Goal: Task Accomplishment & Management: Complete application form

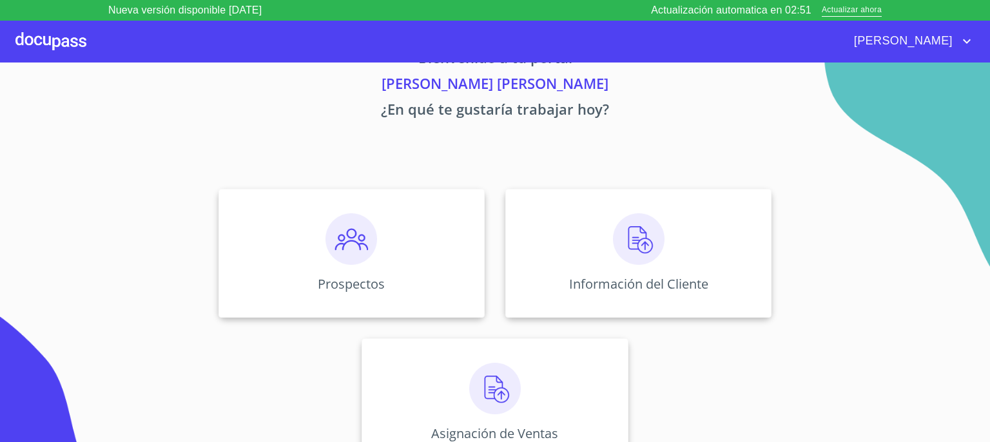
scroll to position [55, 0]
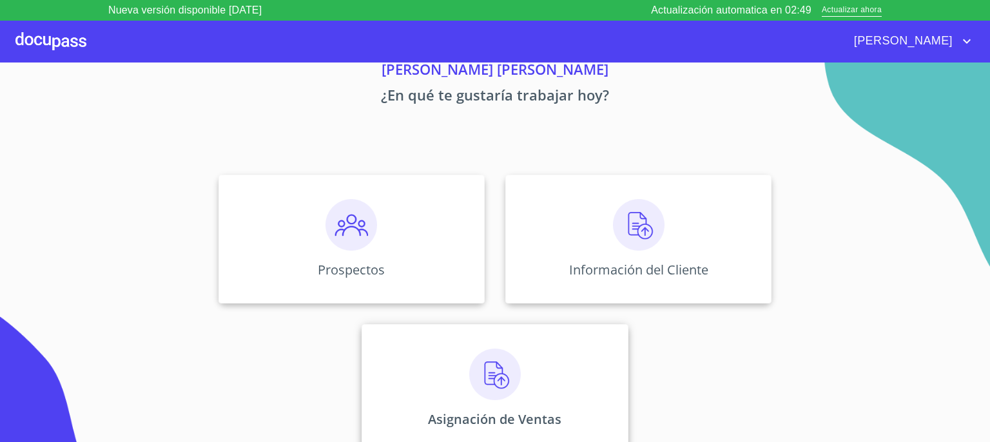
click at [490, 380] on img at bounding box center [495, 375] width 52 height 52
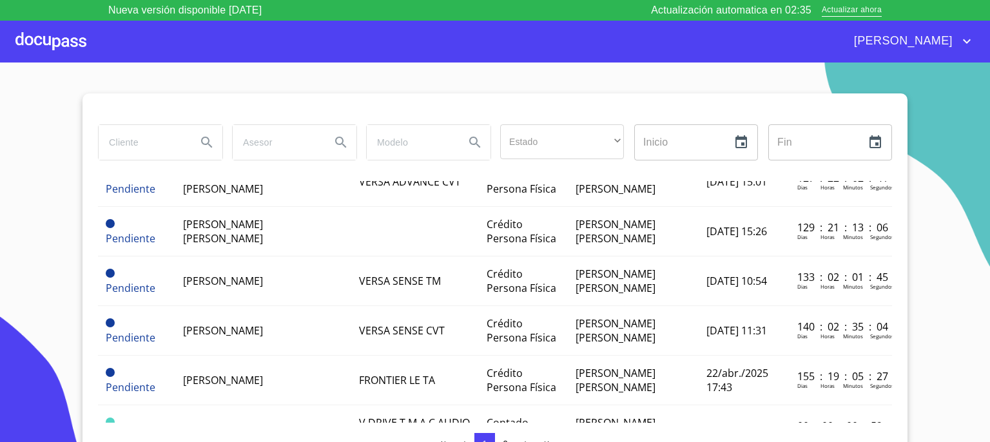
scroll to position [1047, 0]
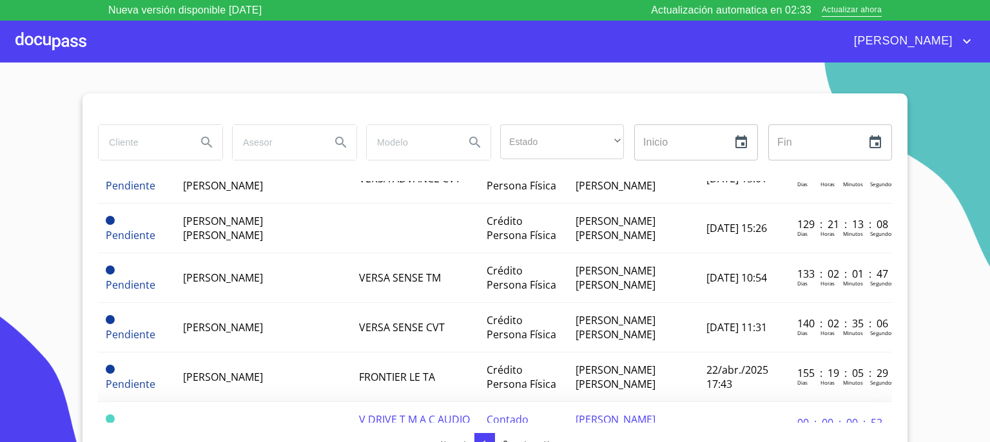
click at [263, 420] on span "[PERSON_NAME]" at bounding box center [223, 427] width 80 height 14
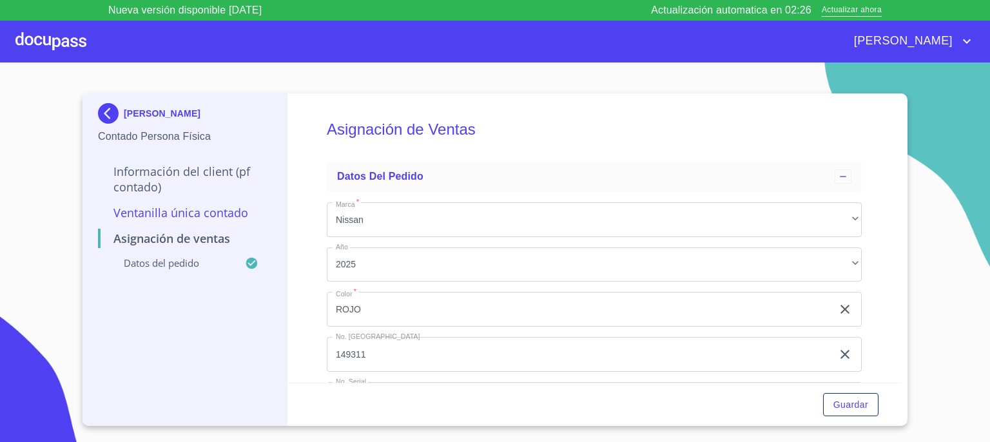
click at [147, 175] on p "Información del Client (PF contado)" at bounding box center [184, 179] width 173 height 31
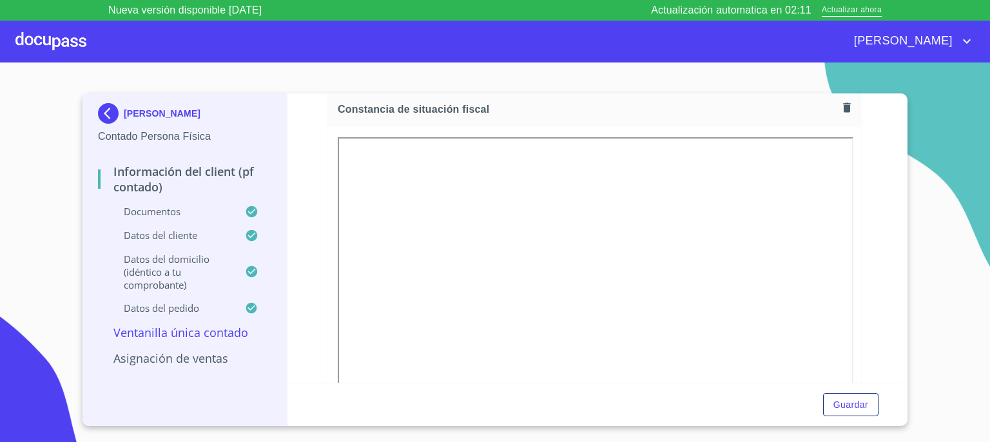
scroll to position [1822, 0]
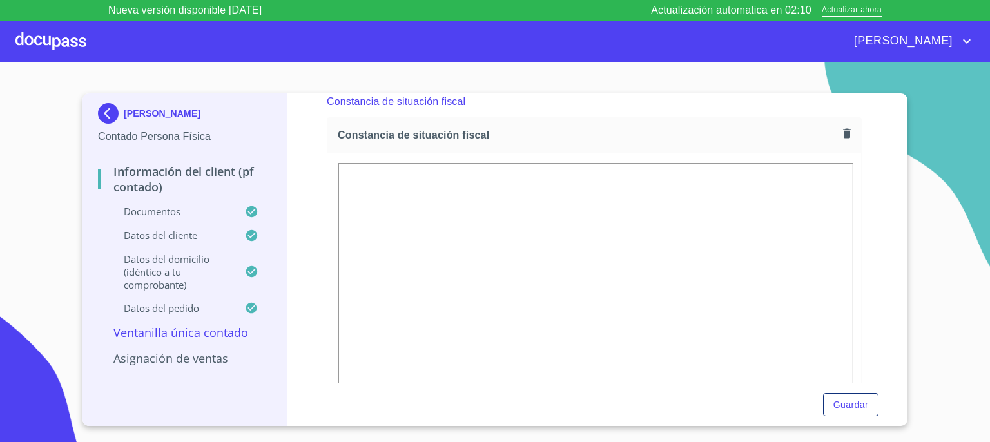
click at [843, 130] on icon "button" at bounding box center [846, 133] width 7 height 9
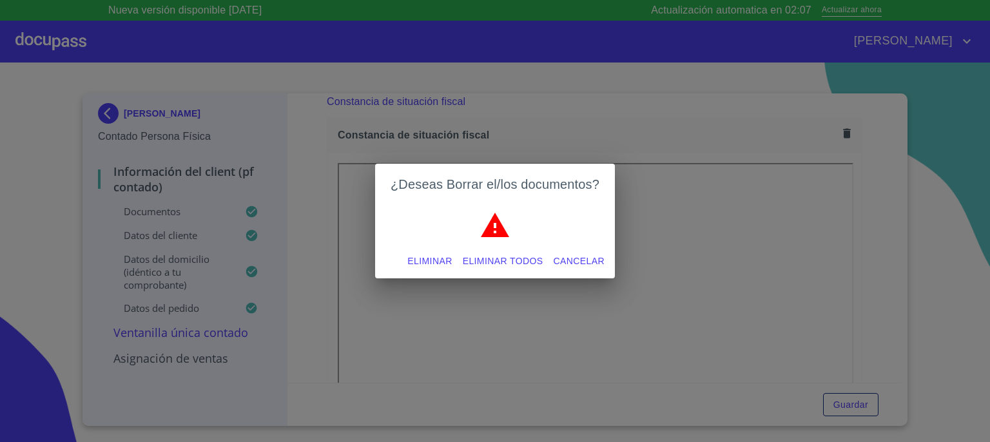
click at [443, 262] on span "Eliminar" at bounding box center [429, 261] width 44 height 16
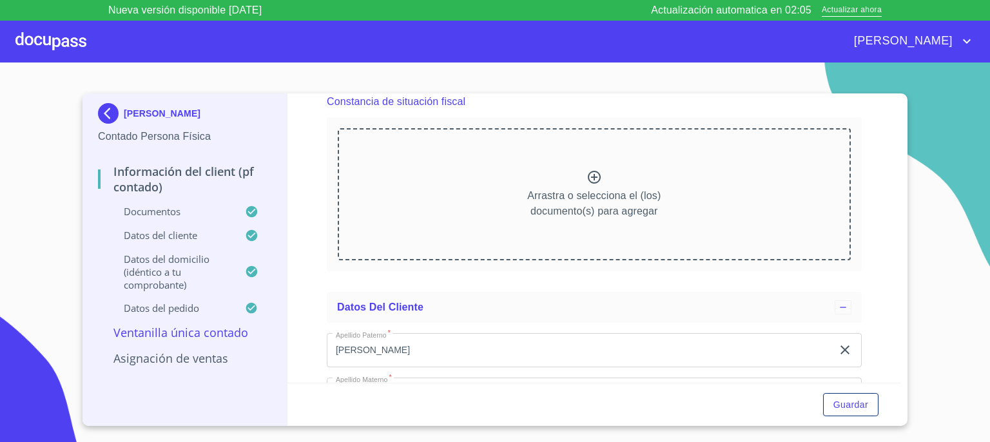
click at [590, 173] on icon at bounding box center [594, 177] width 13 height 13
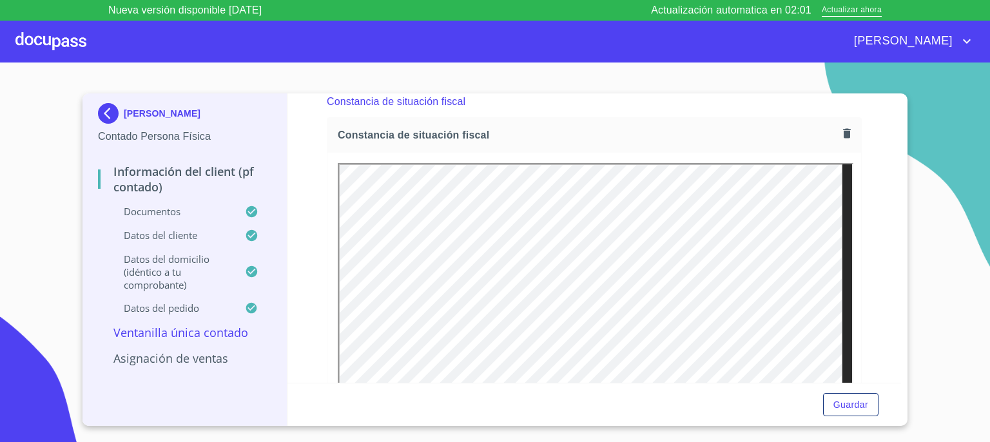
scroll to position [0, 0]
click at [858, 403] on span "Guardar" at bounding box center [850, 405] width 35 height 16
